Goal: Navigation & Orientation: Find specific page/section

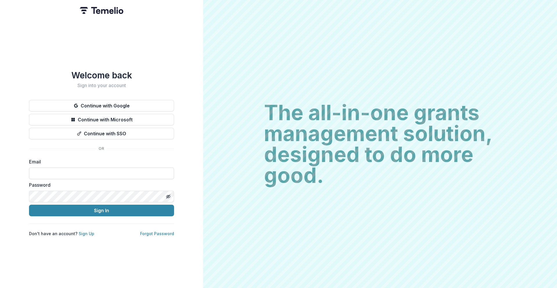
click at [116, 176] on input at bounding box center [101, 173] width 145 height 12
type input "**********"
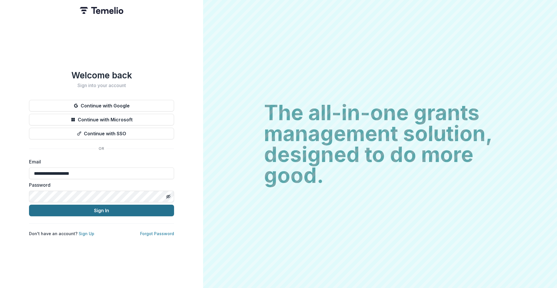
click at [121, 212] on button "Sign In" at bounding box center [101, 211] width 145 height 12
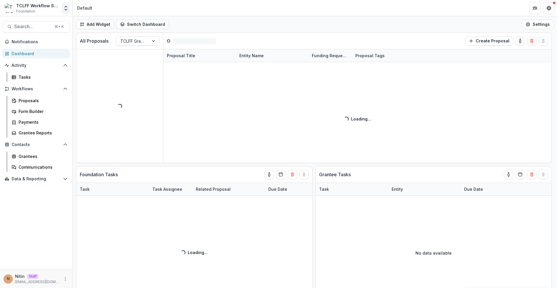
click at [66, 9] on polyline "Open entity switcher" at bounding box center [66, 9] width 2 height 1
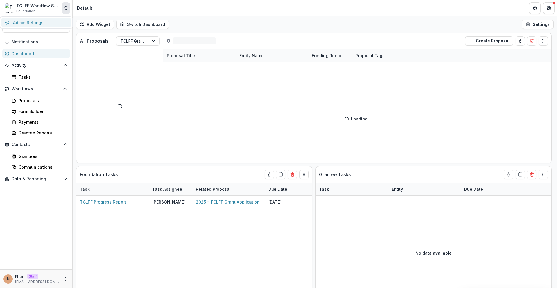
click at [62, 22] on link "Admin Settings" at bounding box center [36, 23] width 70 height 10
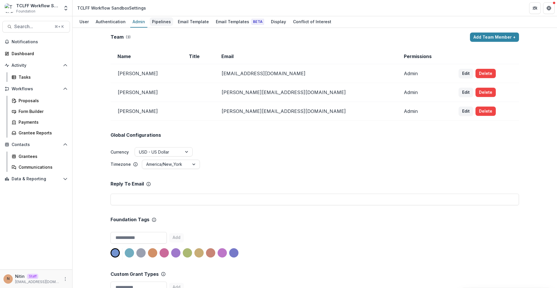
click at [168, 18] on div "Pipelines" at bounding box center [162, 21] width 24 height 8
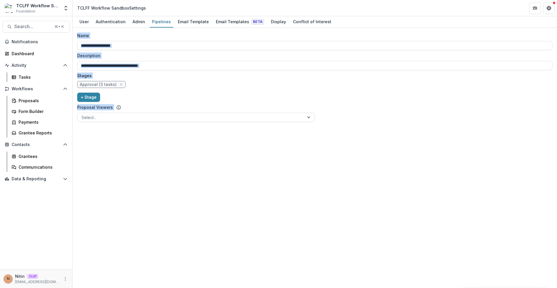
drag, startPoint x: 139, startPoint y: 145, endPoint x: 75, endPoint y: 38, distance: 124.8
click at [75, 38] on div "**********" at bounding box center [315, 158] width 485 height 260
drag, startPoint x: 75, startPoint y: 38, endPoint x: 286, endPoint y: 154, distance: 240.2
click at [284, 160] on div "**********" at bounding box center [315, 158] width 485 height 260
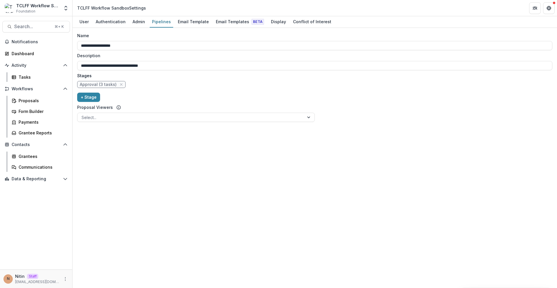
click at [286, 154] on div "**********" at bounding box center [315, 158] width 485 height 260
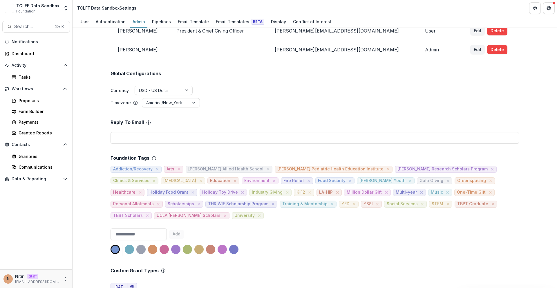
scroll to position [147, 0]
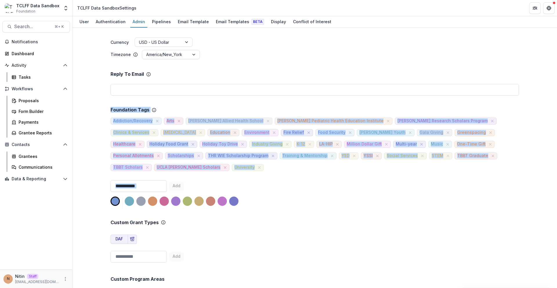
drag, startPoint x: 108, startPoint y: 113, endPoint x: 181, endPoint y: 172, distance: 94.1
click at [181, 172] on div "Team ( 5 ) Add Team Member + Name Title Email Permissions Logan Murphy Founding…" at bounding box center [315, 158] width 485 height 260
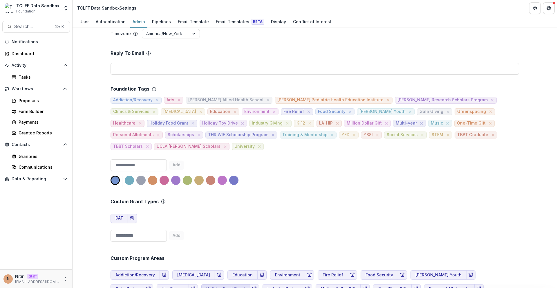
scroll to position [0, 0]
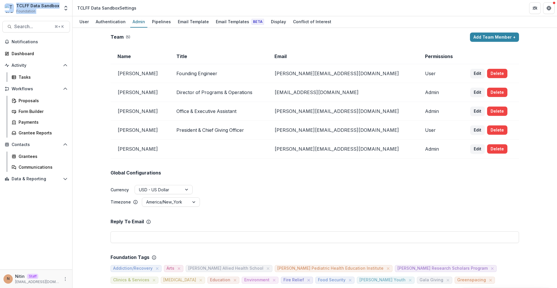
drag, startPoint x: 61, startPoint y: 6, endPoint x: 14, endPoint y: 6, distance: 47.0
click at [14, 6] on div "TCLFF Data Sandbox Foundation Team Settings Admin Settings" at bounding box center [36, 8] width 68 height 12
click at [32, 11] on span "Foundation" at bounding box center [25, 11] width 19 height 5
drag, startPoint x: 14, startPoint y: 3, endPoint x: 46, endPoint y: 12, distance: 33.1
click at [45, 12] on div "TCLFF Data Sandbox Foundation" at bounding box center [32, 8] width 55 height 11
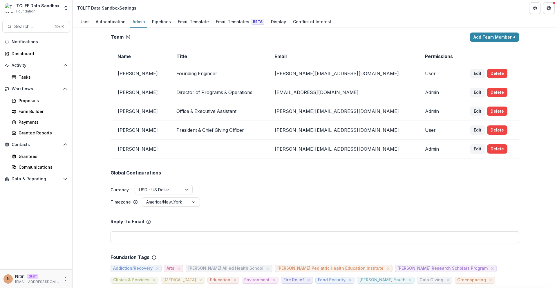
click at [46, 12] on div "TCLFF Data Sandbox Foundation" at bounding box center [37, 8] width 43 height 11
click at [165, 21] on div "Pipelines" at bounding box center [162, 21] width 24 height 8
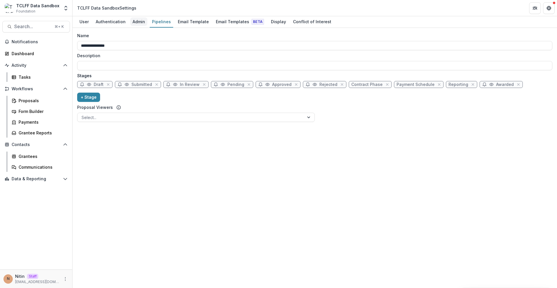
click at [136, 24] on div "Admin" at bounding box center [138, 21] width 17 height 8
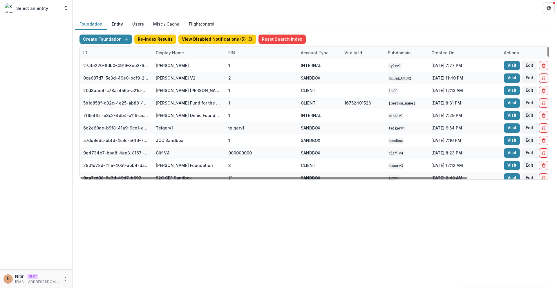
click at [187, 51] on div "Display Name" at bounding box center [188, 52] width 73 height 12
click at [184, 63] on input at bounding box center [189, 65] width 70 height 9
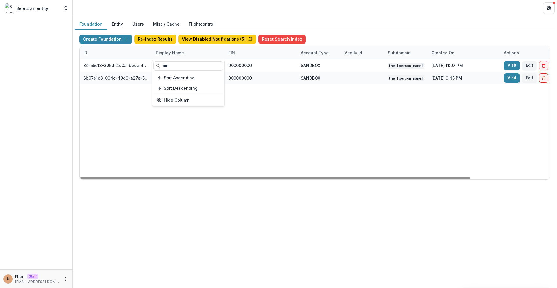
type input "***"
click at [348, 111] on div "84155c13-305d-4d0a-bbcc-4e8fb1a9ec77 TCLFF Workflow Sandbox 000000000 SANDBOX T…" at bounding box center [363, 119] width 566 height 120
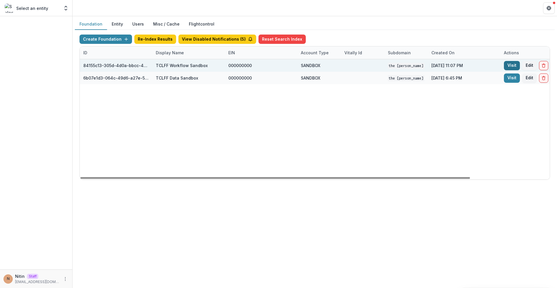
click at [511, 65] on link "Visit" at bounding box center [512, 65] width 16 height 9
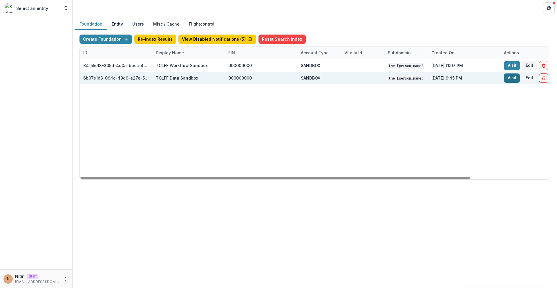
click at [511, 80] on link "Visit" at bounding box center [512, 77] width 16 height 9
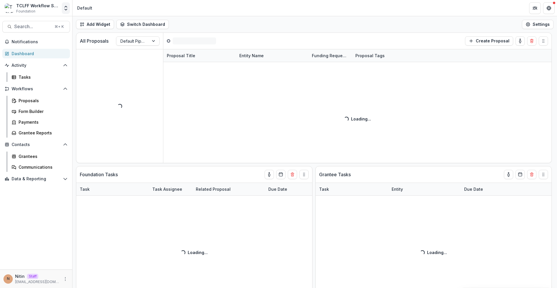
click at [66, 10] on icon "Open entity switcher" at bounding box center [66, 8] width 6 height 6
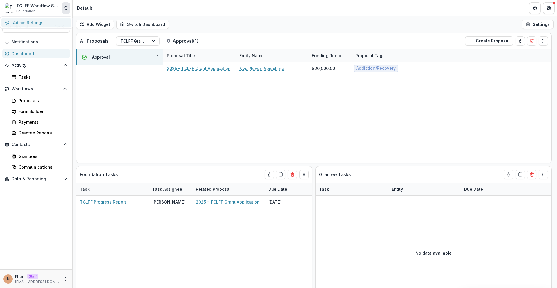
click at [59, 25] on link "Admin Settings" at bounding box center [36, 23] width 70 height 10
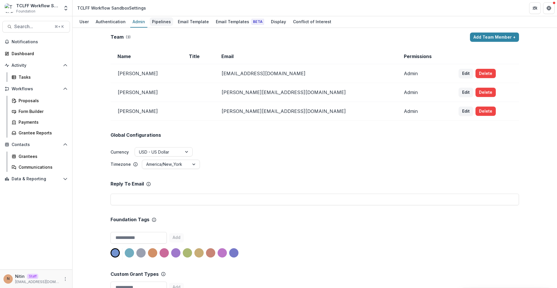
click at [156, 20] on div "Pipelines" at bounding box center [162, 21] width 24 height 8
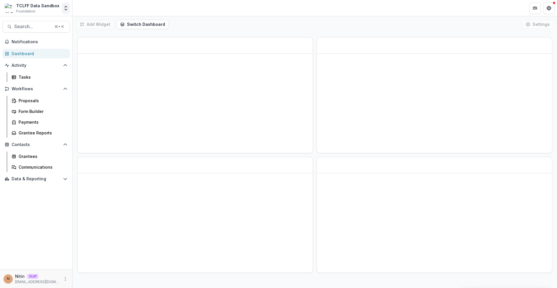
click at [64, 6] on icon "Open entity switcher" at bounding box center [66, 8] width 6 height 6
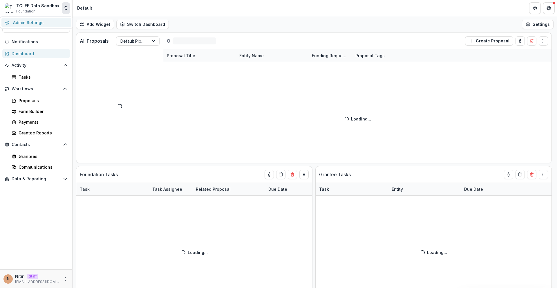
click at [66, 26] on link "Admin Settings" at bounding box center [36, 23] width 70 height 10
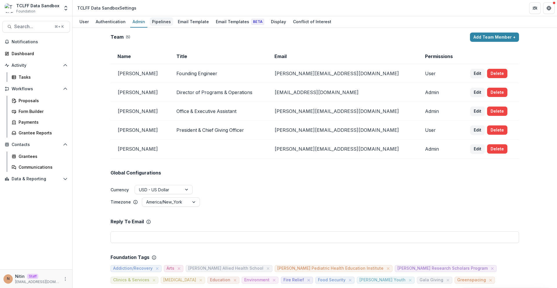
click at [158, 25] on div "Pipelines" at bounding box center [162, 21] width 24 height 8
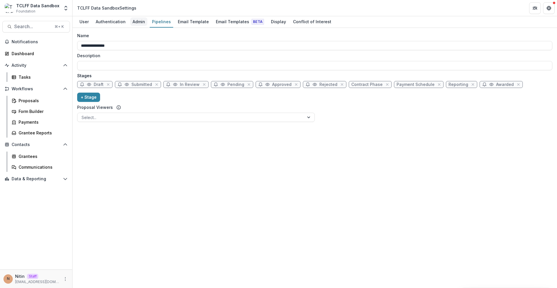
click at [131, 26] on link "Admin" at bounding box center [138, 21] width 17 height 11
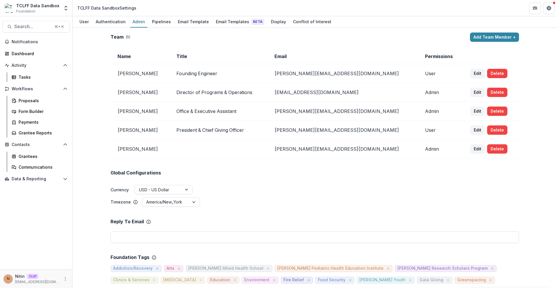
drag, startPoint x: 158, startPoint y: 126, endPoint x: 213, endPoint y: 163, distance: 66.1
click at [36, 156] on div "Grantees" at bounding box center [42, 156] width 47 height 6
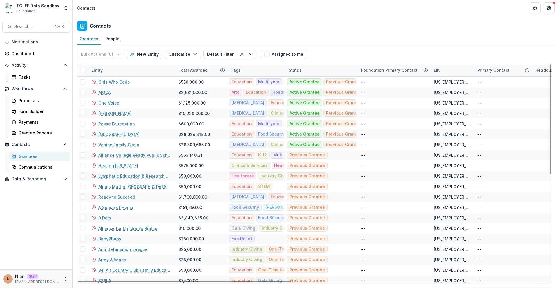
click at [116, 73] on div "Entity" at bounding box center [131, 70] width 87 height 12
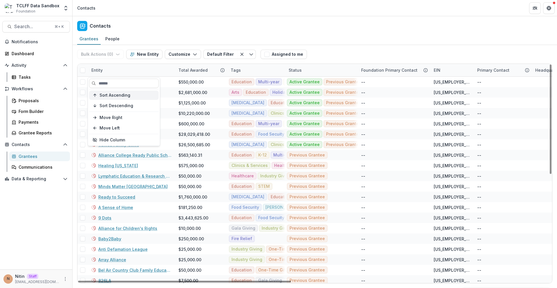
click at [119, 95] on span "Sort Ascending" at bounding box center [115, 95] width 31 height 5
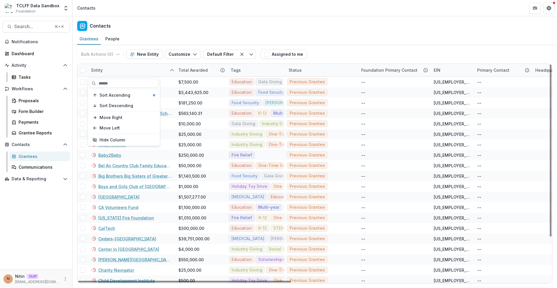
click at [155, 67] on div "Entity" at bounding box center [131, 70] width 87 height 12
